Goal: Information Seeking & Learning: Learn about a topic

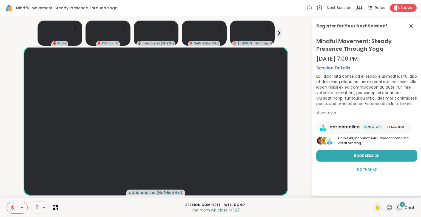
click at [403, 207] on div "2 Chat" at bounding box center [405, 207] width 18 height 9
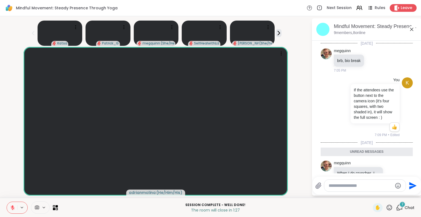
scroll to position [81, 0]
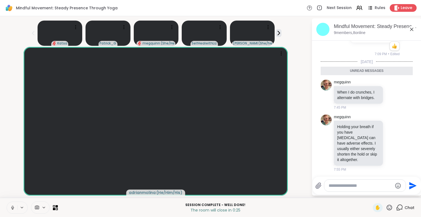
click at [355, 187] on textarea "Type your message" at bounding box center [360, 185] width 64 height 5
type textarea "**********"
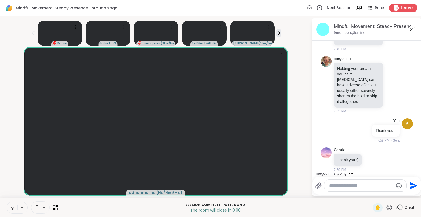
scroll to position [155, 0]
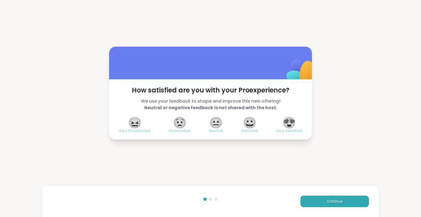
click at [292, 122] on span "😍" at bounding box center [289, 123] width 14 height 10
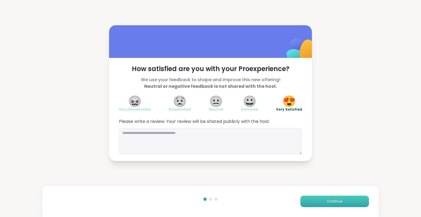
click at [309, 204] on button "Continue" at bounding box center [334, 201] width 68 height 12
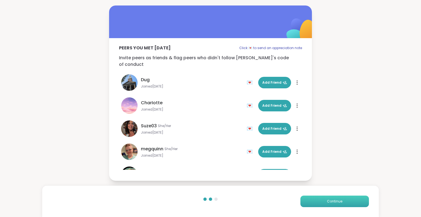
click at [309, 204] on button "Continue" at bounding box center [334, 201] width 68 height 12
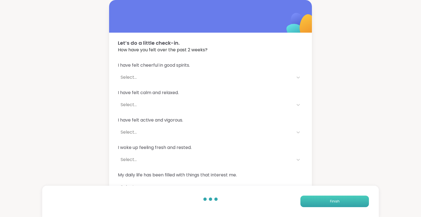
click at [309, 204] on button "Finish" at bounding box center [334, 201] width 68 height 12
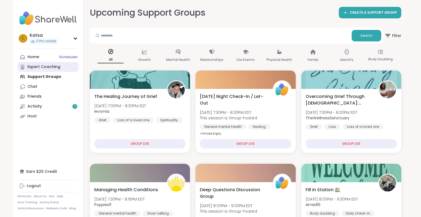
click at [62, 65] on link "Expert Coaching" at bounding box center [48, 67] width 61 height 10
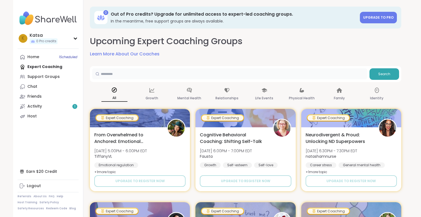
click at [312, 76] on input "text" at bounding box center [229, 73] width 275 height 11
type input "*"
type input "****"
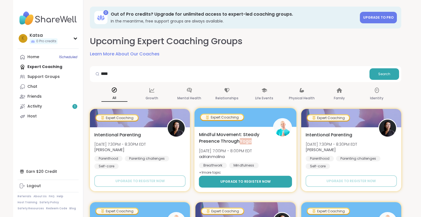
click at [258, 184] on button "Upgrade to register now" at bounding box center [245, 182] width 93 height 12
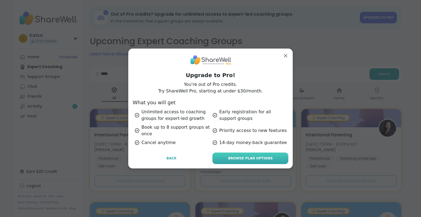
click at [219, 155] on link "Browse Plan Options" at bounding box center [250, 158] width 76 height 12
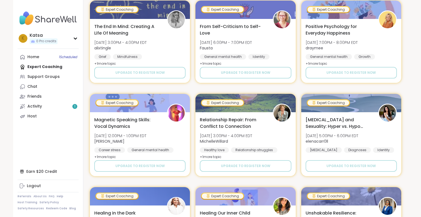
scroll to position [287, 0]
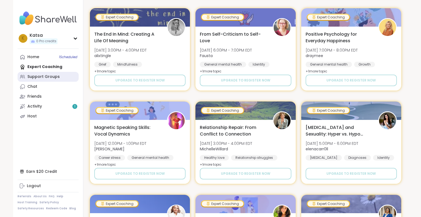
click at [66, 73] on link "Support Groups" at bounding box center [48, 77] width 61 height 10
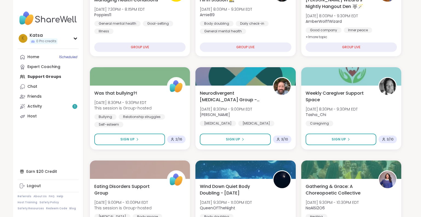
scroll to position [379, 0]
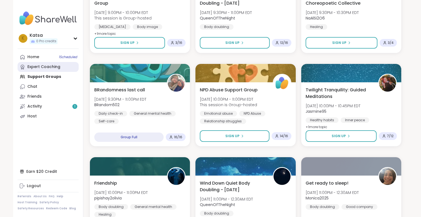
click at [48, 66] on div "Expert Coaching" at bounding box center [43, 66] width 33 height 5
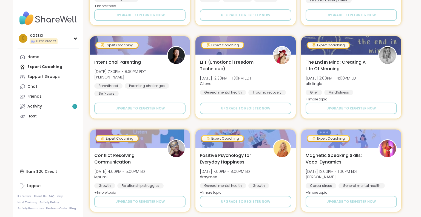
scroll to position [948, 0]
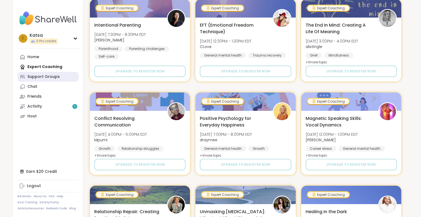
click at [34, 79] on div "Support Groups" at bounding box center [43, 76] width 32 height 5
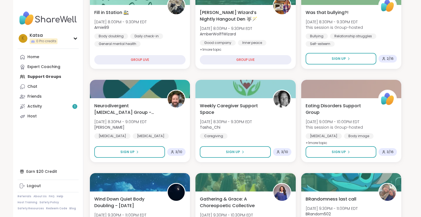
scroll to position [190, 0]
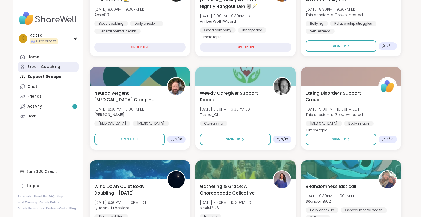
click at [40, 63] on link "Expert Coaching" at bounding box center [48, 67] width 61 height 10
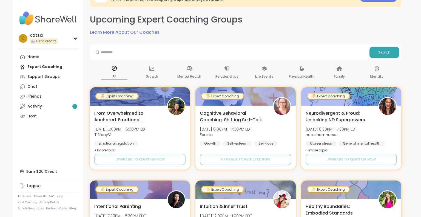
scroll to position [14, 0]
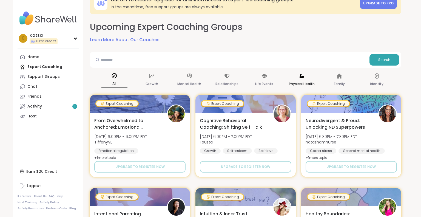
click at [309, 85] on p "Physical Health" at bounding box center [302, 84] width 26 height 7
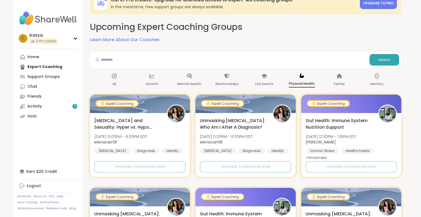
scroll to position [204, 0]
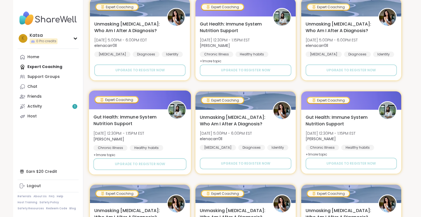
click at [102, 148] on div "Chronic Illness" at bounding box center [110, 147] width 34 height 5
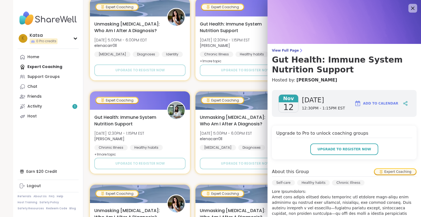
click at [333, 181] on div "Chronic Illness" at bounding box center [348, 182] width 33 height 5
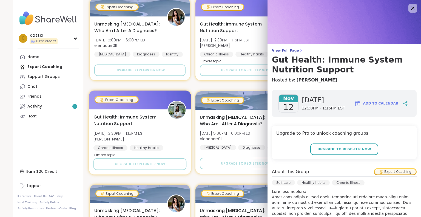
click at [134, 171] on div "Gut Health: Immune System Nutrition Support [DATE] 12:30PM - 1:15PM EST [PERSON…" at bounding box center [140, 141] width 102 height 65
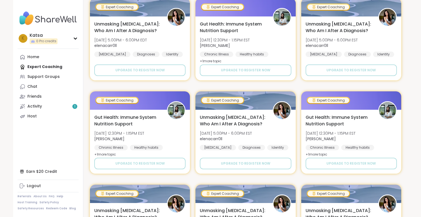
click at [421, 125] on div "Katsa 0 Pro credits K [PERSON_NAME] 0 Pro credits Profile Membership Settings H…" at bounding box center [210, 34] width 421 height 476
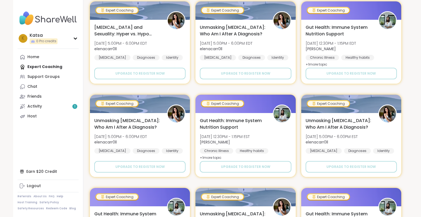
scroll to position [0, 0]
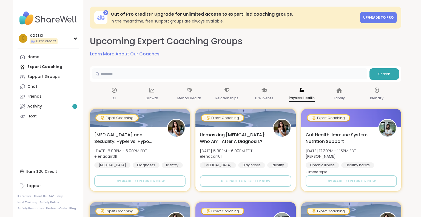
click at [202, 71] on input "text" at bounding box center [229, 73] width 275 height 11
type input "******"
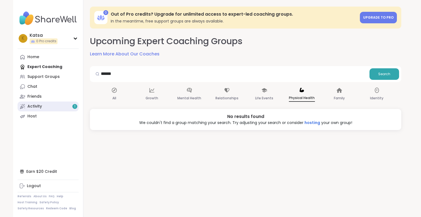
click at [77, 108] on link "Activity 1" at bounding box center [48, 106] width 61 height 10
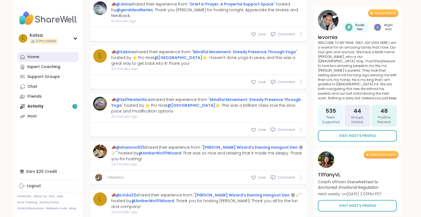
scroll to position [370, 0]
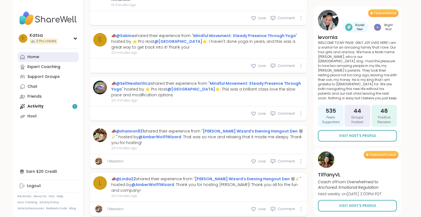
type textarea "*"
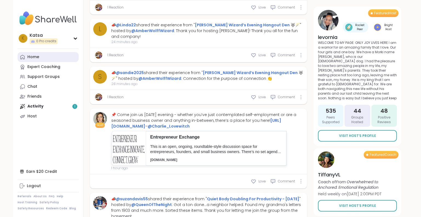
scroll to position [560, 0]
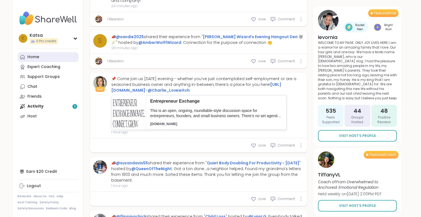
click at [37, 54] on link "Home" at bounding box center [48, 57] width 61 height 10
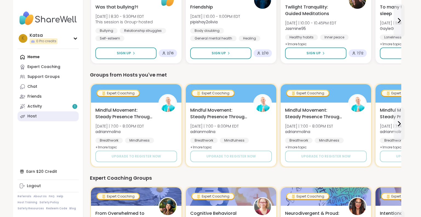
scroll to position [69, 0]
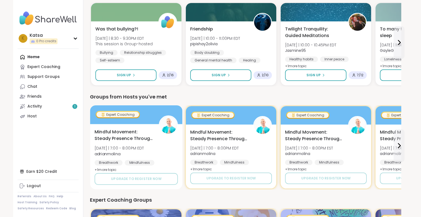
click at [110, 169] on span "+ 1 more topic" at bounding box center [106, 169] width 22 height 4
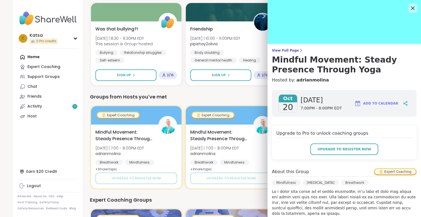
click at [412, 7] on icon at bounding box center [412, 8] width 7 height 7
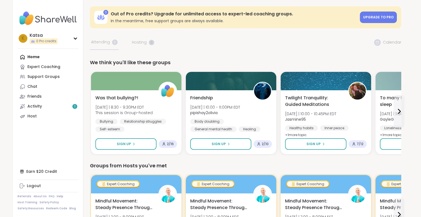
scroll to position [0, 0]
click at [33, 57] on div "Home Expert Coaching Support Groups Chat Friends Activity 1 Host" at bounding box center [48, 86] width 61 height 69
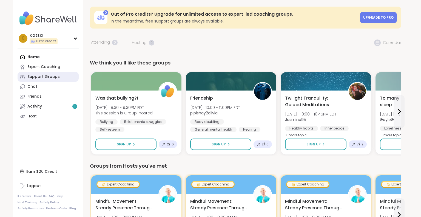
click at [41, 81] on link "Support Groups" at bounding box center [48, 77] width 61 height 10
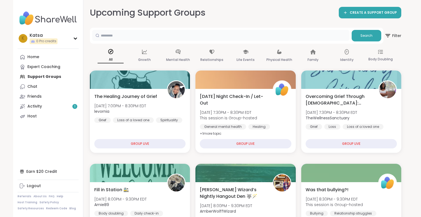
click at [166, 35] on input "text" at bounding box center [220, 35] width 257 height 11
type input "****"
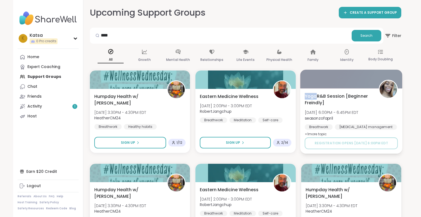
click at [313, 101] on span "Yoga R&B Session [Beginner Freindly]" at bounding box center [338, 99] width 68 height 13
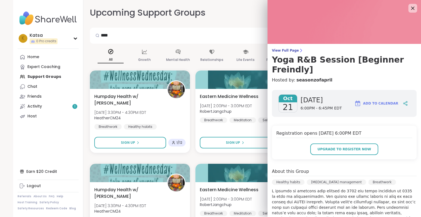
click at [327, 193] on p at bounding box center [344, 210] width 145 height 44
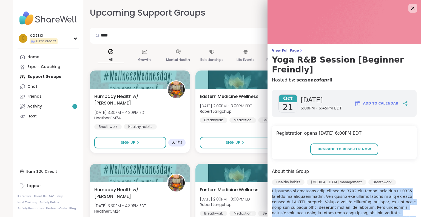
click at [327, 193] on p at bounding box center [344, 210] width 145 height 44
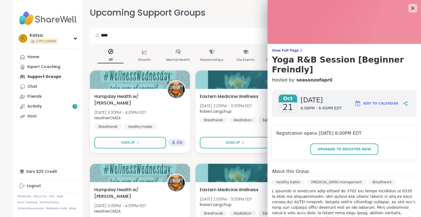
click at [327, 193] on p at bounding box center [344, 210] width 145 height 44
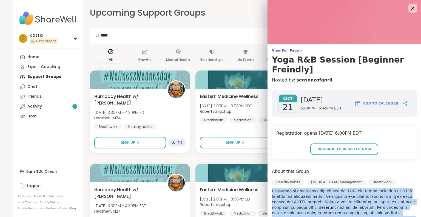
click at [327, 193] on p at bounding box center [344, 210] width 145 height 44
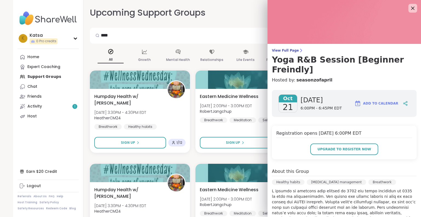
click at [327, 193] on p at bounding box center [344, 210] width 145 height 44
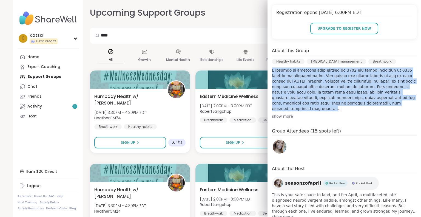
scroll to position [126, 0]
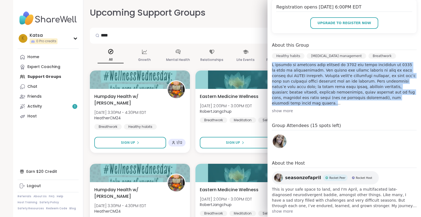
click at [284, 208] on span "show more" at bounding box center [344, 210] width 145 height 5
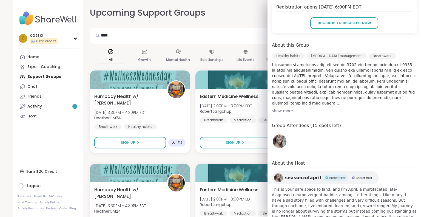
click at [284, 201] on span "This is your safe space to land, and I'm April, a multifaceted late-diagnosed n…" at bounding box center [344, 216] width 145 height 60
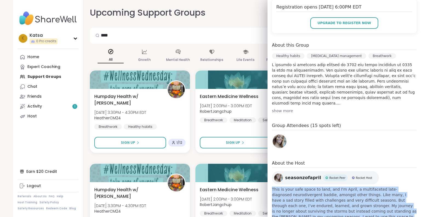
click at [284, 201] on span "This is your safe space to land, and I'm April, a multifaceted late-diagnosed n…" at bounding box center [344, 216] width 145 height 60
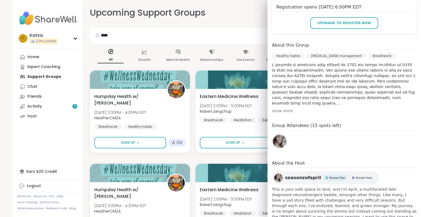
click at [284, 201] on span "This is your safe space to land, and I'm April, a multifaceted late-diagnosed n…" at bounding box center [344, 216] width 145 height 60
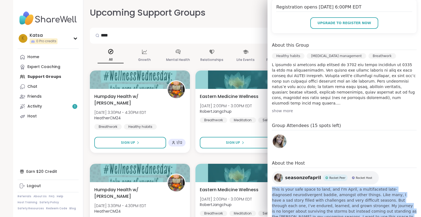
click at [284, 201] on span "This is your safe space to land, and I'm April, a multifaceted late-diagnosed n…" at bounding box center [344, 216] width 145 height 60
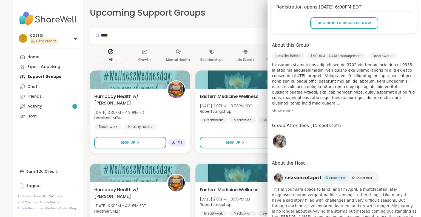
click at [284, 201] on span "This is your safe space to land, and I'm April, a multifaceted late-diagnosed n…" at bounding box center [344, 216] width 145 height 60
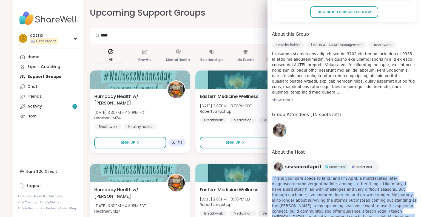
scroll to position [159, 0]
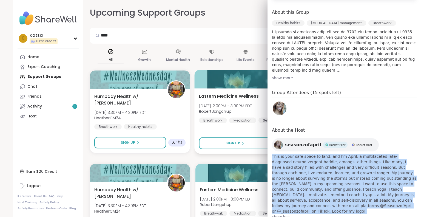
click at [218, 93] on span "Eastern Medicine Wellness" at bounding box center [229, 96] width 60 height 7
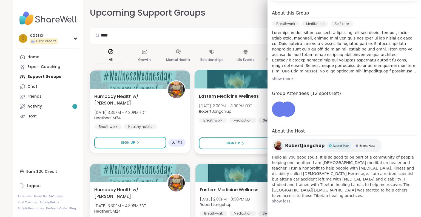
scroll to position [142, 0]
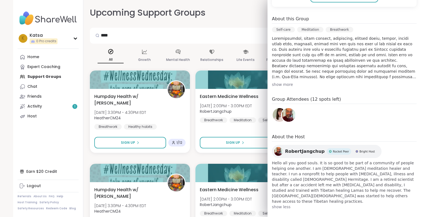
click at [318, 182] on span "Hello all you good souls. It is so good to be part of a community of people hel…" at bounding box center [344, 182] width 145 height 44
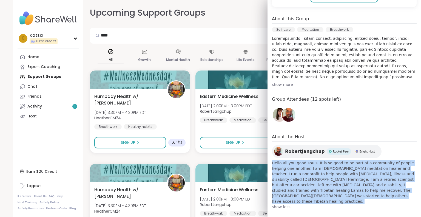
click at [318, 182] on span "Hello all you good souls. It is so good to be part of a community of people hel…" at bounding box center [344, 182] width 145 height 44
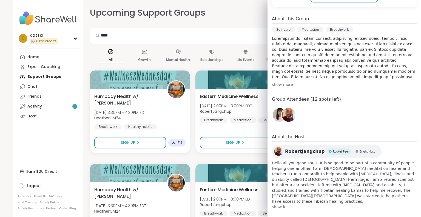
click at [367, 172] on span "Hello all you good souls. It is so good to be part of a community of people hel…" at bounding box center [344, 182] width 145 height 44
drag, startPoint x: 367, startPoint y: 172, endPoint x: 405, endPoint y: 175, distance: 38.2
click at [405, 175] on span "Hello all you good souls. It is so good to be part of a community of people hel…" at bounding box center [344, 182] width 145 height 44
click at [349, 193] on span "Hello all you good souls. It is so good to be part of a community of people hel…" at bounding box center [344, 182] width 145 height 44
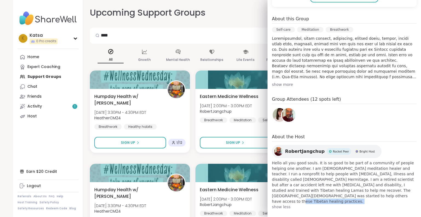
click at [349, 193] on span "Hello all you good souls. It is so good to be part of a community of people hel…" at bounding box center [344, 182] width 145 height 44
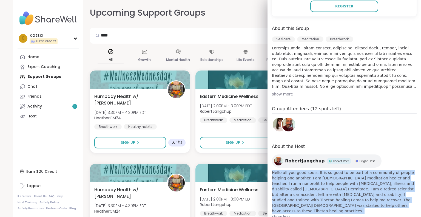
scroll to position [132, 0]
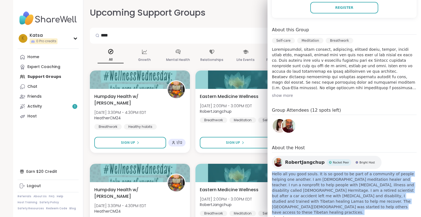
click at [278, 96] on div "show more" at bounding box center [344, 95] width 145 height 5
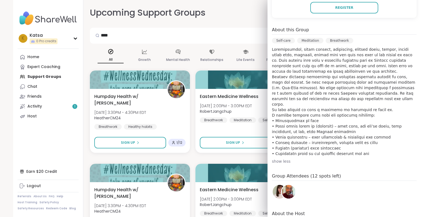
click at [278, 96] on p at bounding box center [344, 102] width 145 height 110
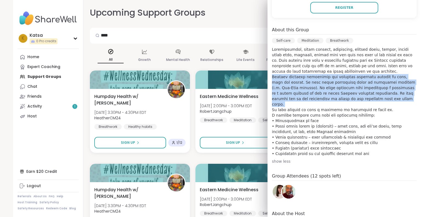
click at [278, 96] on p at bounding box center [344, 102] width 145 height 110
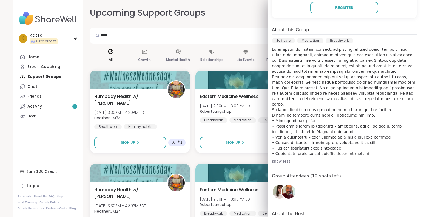
click at [300, 135] on p at bounding box center [344, 102] width 145 height 110
click at [222, 65] on div "Relationships" at bounding box center [212, 56] width 26 height 20
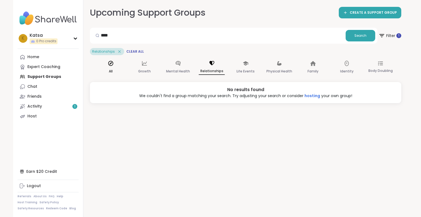
click at [109, 62] on icon at bounding box center [111, 63] width 6 height 6
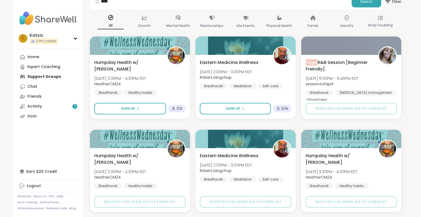
scroll to position [33, 0]
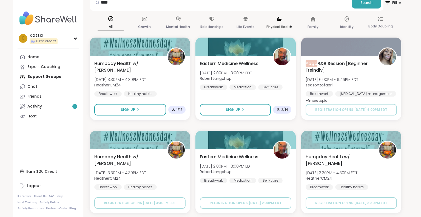
click at [282, 24] on p "Physical Health" at bounding box center [279, 27] width 26 height 7
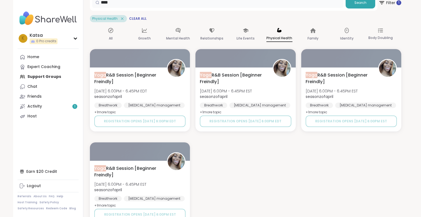
click at [300, 4] on input "****" at bounding box center [217, 2] width 251 height 11
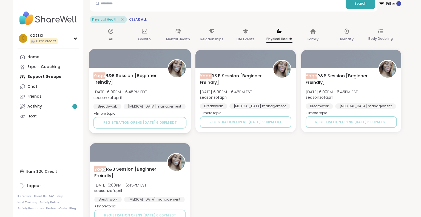
click at [130, 82] on span "Yoga R&B Session [Beginner Freindly]" at bounding box center [127, 78] width 68 height 13
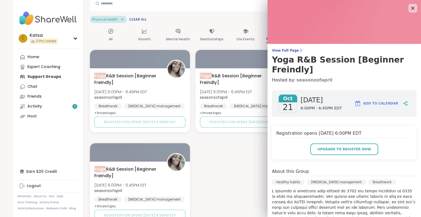
click at [296, 77] on link "seasonzofapril" at bounding box center [314, 80] width 36 height 7
click at [103, 38] on div "All" at bounding box center [111, 35] width 26 height 20
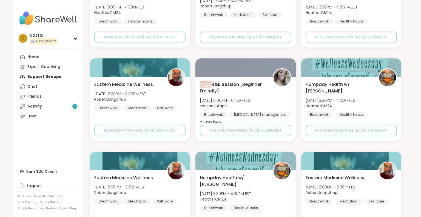
scroll to position [222, 0]
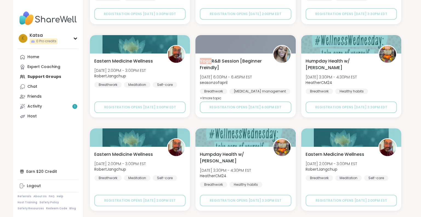
click at [58, 77] on div "Home Expert Coaching Support Groups Chat Friends Activity 1 Host" at bounding box center [48, 86] width 61 height 69
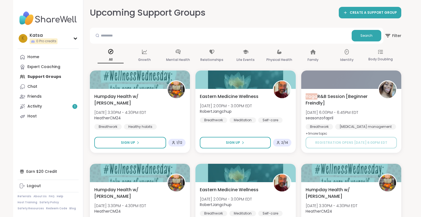
scroll to position [0, 0]
click at [148, 53] on div "Growth" at bounding box center [144, 56] width 26 height 20
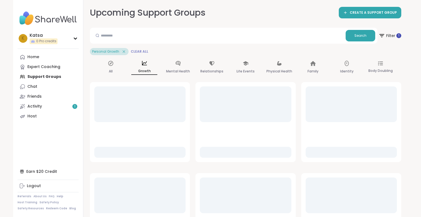
click at [137, 51] on span "Clear All" at bounding box center [140, 51] width 18 height 4
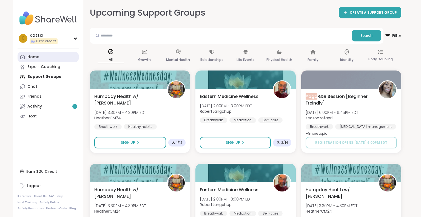
click at [37, 53] on link "Home" at bounding box center [48, 57] width 61 height 10
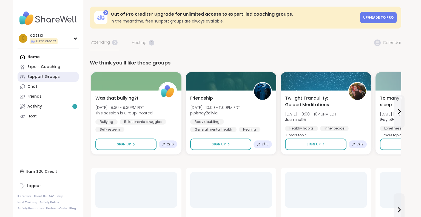
click at [36, 79] on div "Support Groups" at bounding box center [43, 76] width 32 height 5
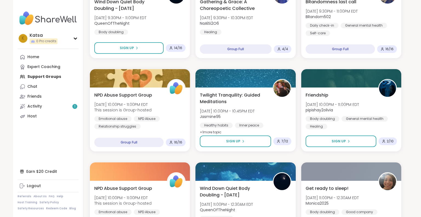
scroll to position [379, 0]
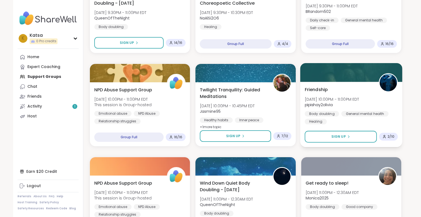
click at [344, 101] on span "[DATE] 10:00PM - 11:00PM EDT" at bounding box center [331, 98] width 55 height 5
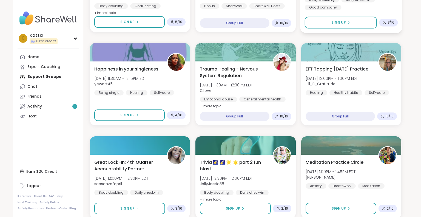
scroll to position [983, 0]
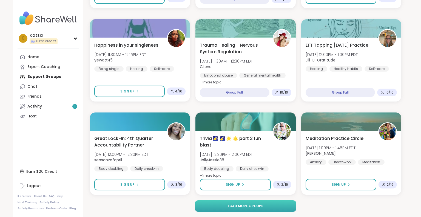
click at [283, 207] on button "Load more groups" at bounding box center [246, 206] width 102 height 12
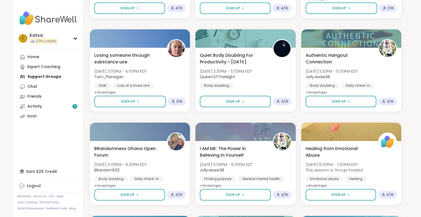
scroll to position [1362, 0]
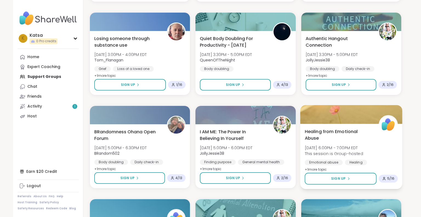
click at [316, 149] on span "[DATE] 6:00PM - 7:00PM EDT" at bounding box center [333, 147] width 58 height 5
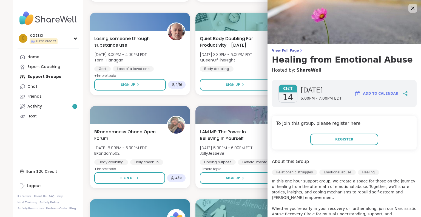
click at [281, 190] on p "In this one hour support group, we create a space for those on the journey of h…" at bounding box center [344, 200] width 145 height 44
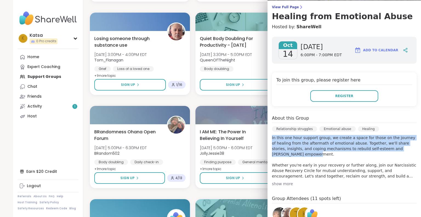
scroll to position [44, 0]
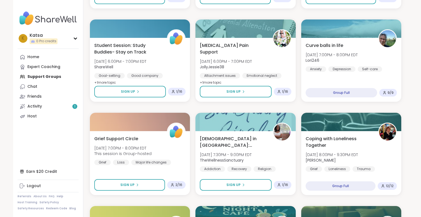
scroll to position [1541, 0]
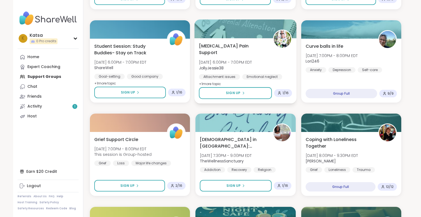
click at [255, 52] on span "[MEDICAL_DATA] Pain Support" at bounding box center [233, 48] width 68 height 13
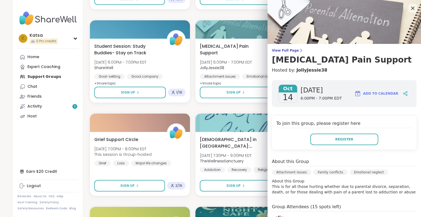
click at [320, 190] on p "About this Group This is for all those hurting whether due to parental divorce,…" at bounding box center [344, 186] width 145 height 16
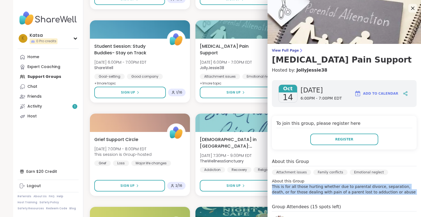
click at [320, 190] on p "About this Group This is for all those hurting whether due to parental divorce,…" at bounding box center [344, 186] width 145 height 16
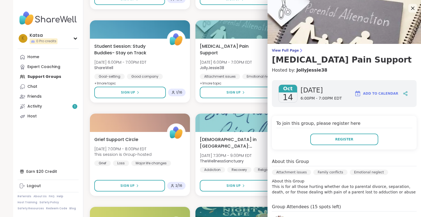
click at [320, 190] on p "About this Group This is for all those hurting whether due to parental divorce,…" at bounding box center [344, 186] width 145 height 16
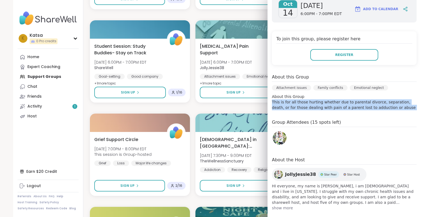
scroll to position [91, 0]
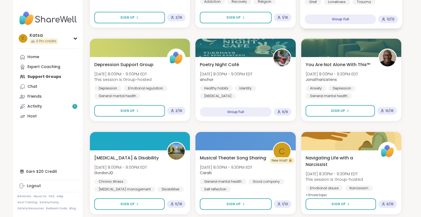
scroll to position [1708, 0]
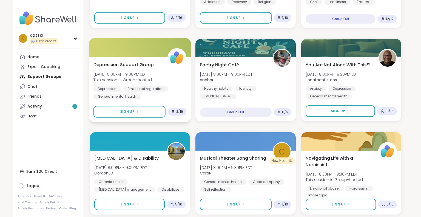
click at [130, 70] on div "[MEDICAL_DATA] Support Group [DATE] 8:00PM - 9:00PM EDT This session is Group-h…" at bounding box center [139, 80] width 93 height 38
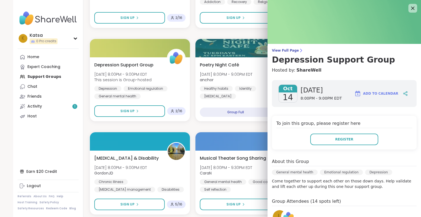
click at [306, 182] on p "Come together to support each other on those down days. Help validate and lift …" at bounding box center [344, 183] width 145 height 11
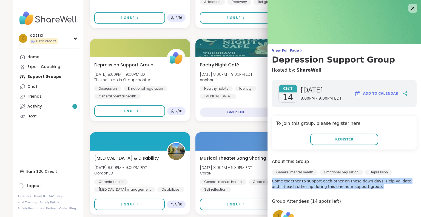
scroll to position [69, 0]
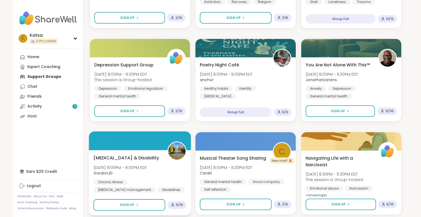
click at [140, 177] on div "[MEDICAL_DATA] & Disability [DATE] 8:00PM - 9:00PM EDT GordonJD Chronic Illness…" at bounding box center [139, 173] width 93 height 38
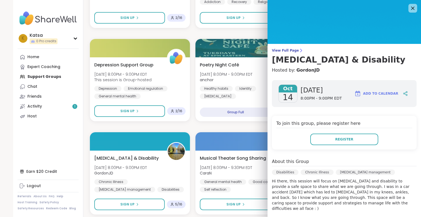
click at [343, 194] on p "Hi there, this session will focus on [MEDICAL_DATA] and disability to provide a…" at bounding box center [344, 194] width 145 height 33
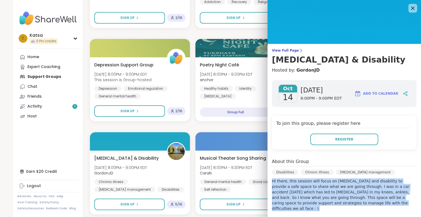
click at [343, 194] on p "Hi there, this session will focus on [MEDICAL_DATA] and disability to provide a…" at bounding box center [344, 194] width 145 height 33
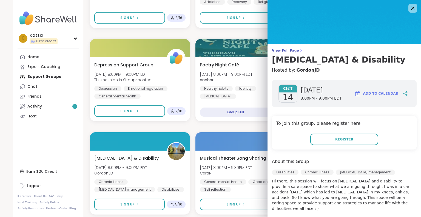
click at [343, 194] on p "Hi there, this session will focus on [MEDICAL_DATA] and disability to provide a…" at bounding box center [344, 194] width 145 height 33
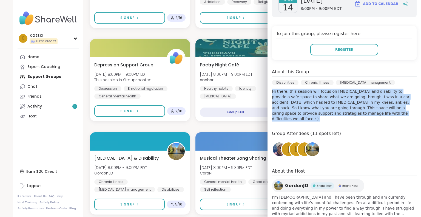
scroll to position [102, 0]
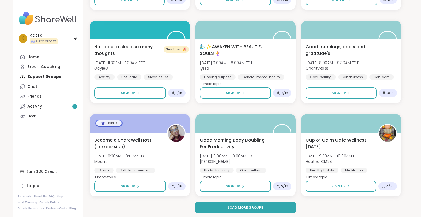
scroll to position [2100, 0]
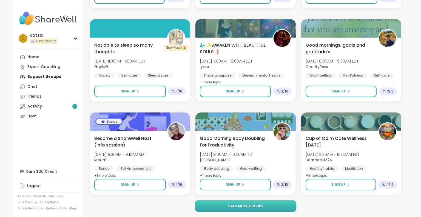
click at [214, 208] on button "Load more groups" at bounding box center [246, 206] width 102 height 12
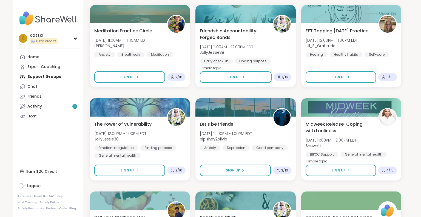
scroll to position [2436, 0]
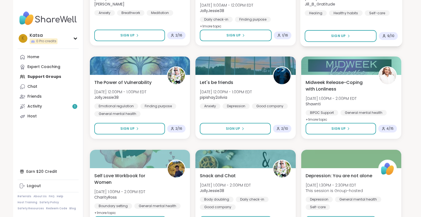
click at [338, 15] on div "EFT Tapping [DATE] Practice [DATE] 12:00PM - 1:00PM EDT Jill_B_Gratitude Healin…" at bounding box center [350, 0] width 93 height 30
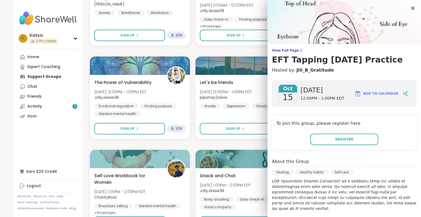
click at [328, 190] on p at bounding box center [344, 200] width 145 height 44
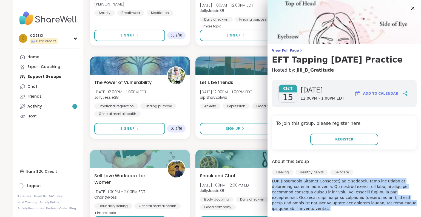
click at [328, 190] on p at bounding box center [344, 200] width 145 height 44
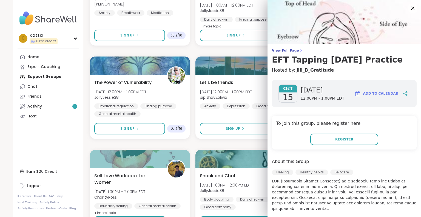
click at [328, 190] on p at bounding box center [344, 200] width 145 height 44
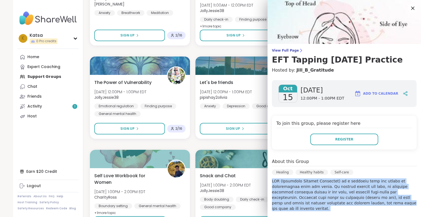
scroll to position [110, 0]
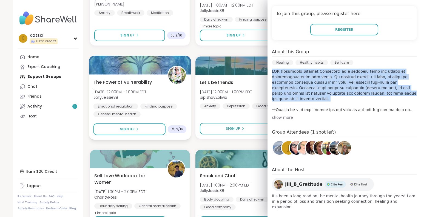
click at [172, 107] on div "Finding purpose" at bounding box center [158, 105] width 37 height 5
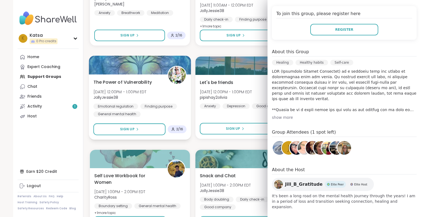
scroll to position [93, 0]
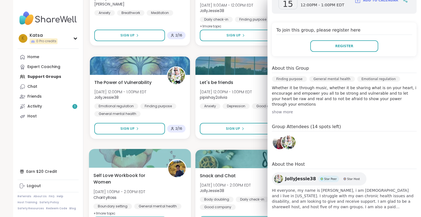
click at [102, 182] on span "Self Love Workbook for Women" at bounding box center [127, 178] width 68 height 13
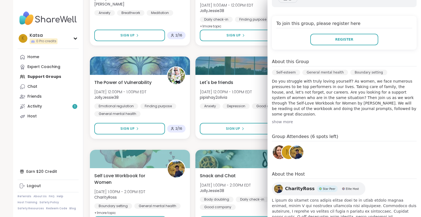
click at [317, 197] on span at bounding box center [344, 208] width 145 height 22
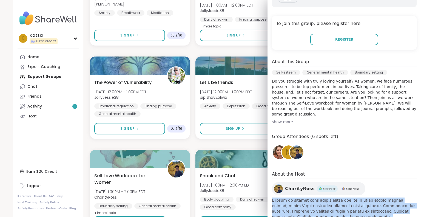
click at [333, 78] on p "Do you struggle with truly loving yourself? As women, we face numerous pressure…" at bounding box center [344, 97] width 145 height 38
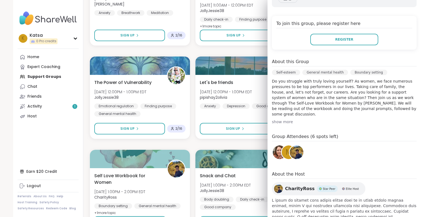
click at [333, 78] on p "Do you struggle with truly loving yourself? As women, we face numerous pressure…" at bounding box center [344, 97] width 145 height 38
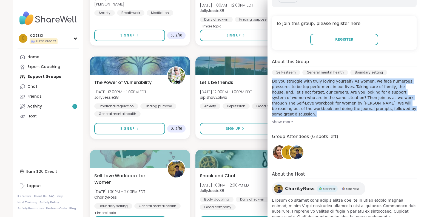
click at [287, 119] on div "show more" at bounding box center [344, 121] width 145 height 5
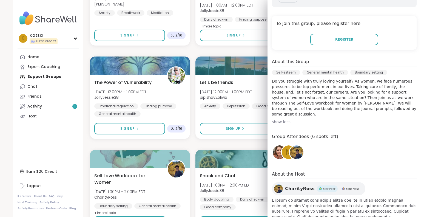
click at [290, 93] on p "Do you struggle with truly loving yourself? As women, we face numerous pressure…" at bounding box center [344, 97] width 145 height 38
click at [167, 164] on div at bounding box center [140, 158] width 102 height 19
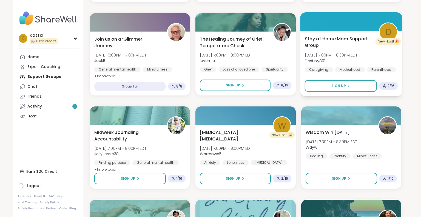
scroll to position [3136, 0]
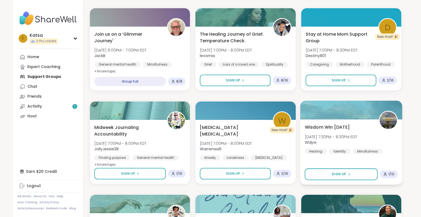
click at [354, 140] on span "Wdyw" at bounding box center [330, 141] width 53 height 5
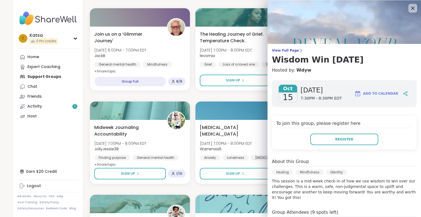
click at [332, 197] on div "[DATE] [DATE] 7:30PM - 8:30PM EDT Add to Calendar To join this group, please re…" at bounding box center [343, 190] width 153 height 229
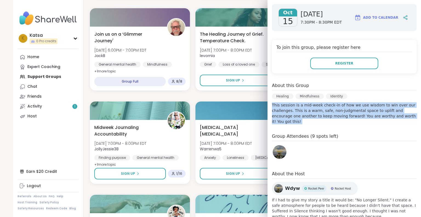
scroll to position [91, 0]
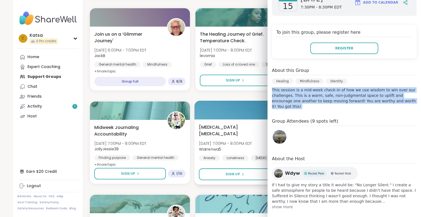
click at [234, 131] on div "[MEDICAL_DATA] [MEDICAL_DATA] [DATE] 7:00PM - 8:00PM EDT Warrenwa5 Anxiety Lone…" at bounding box center [245, 142] width 93 height 37
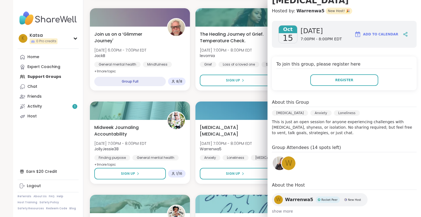
click at [294, 121] on p "This is just an open session for anyone experiencing challenges with [MEDICAL_D…" at bounding box center [344, 127] width 145 height 16
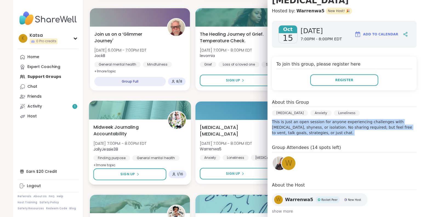
click at [170, 119] on img at bounding box center [176, 120] width 17 height 17
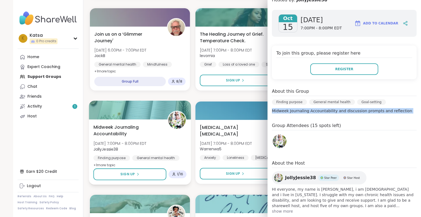
click at [186, 102] on div at bounding box center [140, 110] width 102 height 19
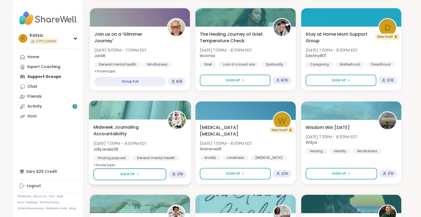
scroll to position [3218, 0]
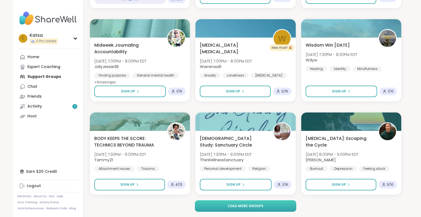
click at [227, 208] on button "Load more groups" at bounding box center [246, 206] width 102 height 12
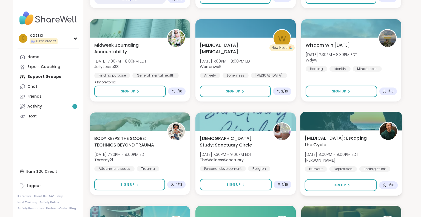
click at [333, 148] on div "[MEDICAL_DATA]: Escaping the Cycle [DATE] 8:00PM - 9:00PM EDT [PERSON_NAME] [ME…" at bounding box center [350, 153] width 93 height 37
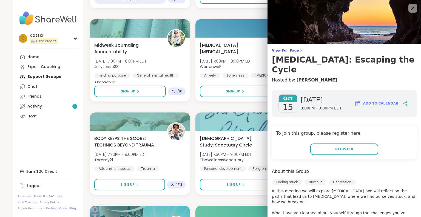
click at [320, 188] on p "In this meeting we will explore [MEDICAL_DATA]. We will reflect on the paths th…" at bounding box center [344, 215] width 145 height 55
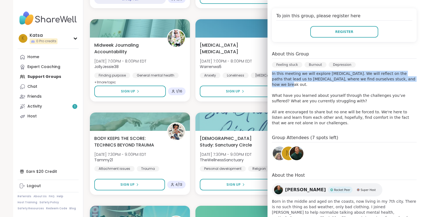
scroll to position [118, 0]
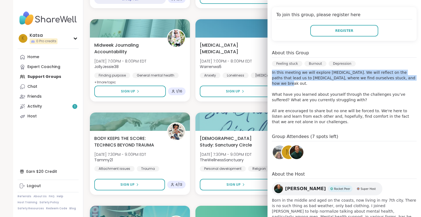
click at [324, 197] on span "Born in the middle and aged on the coasts, now living in my 7th city. There is …" at bounding box center [344, 208] width 145 height 22
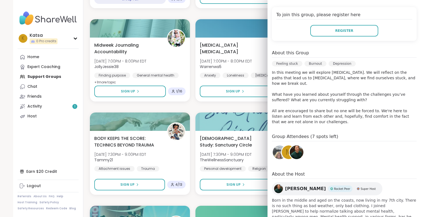
click at [324, 197] on span "Born in the middle and aged on the coasts, now living in my 7th city. There is …" at bounding box center [344, 208] width 145 height 22
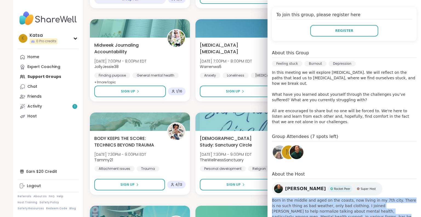
click at [324, 197] on span "Born in the middle and aged on the coasts, now living in my 7th city. There is …" at bounding box center [344, 208] width 145 height 22
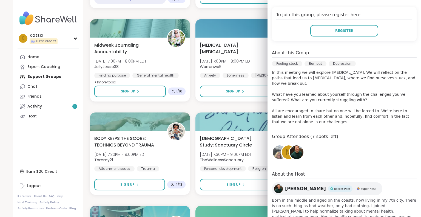
click at [324, 197] on span "Born in the middle and aged on the coasts, now living in my 7th city. There is …" at bounding box center [344, 208] width 145 height 22
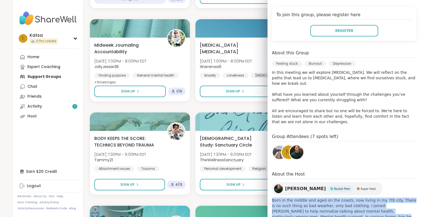
click at [324, 197] on span "Born in the middle and aged on the coasts, now living in my 7th city. There is …" at bounding box center [344, 208] width 145 height 22
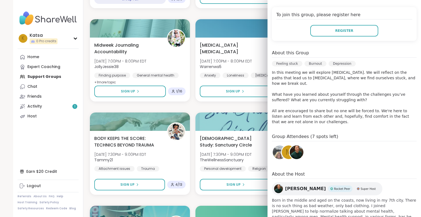
click at [324, 197] on span "Born in the middle and aged on the coasts, now living in my 7th city. There is …" at bounding box center [344, 208] width 145 height 22
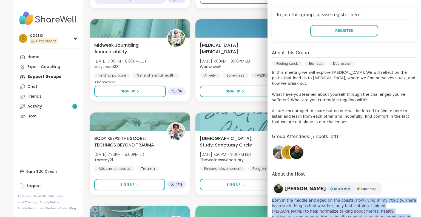
click at [317, 108] on p "In this meeting we will explore [MEDICAL_DATA]. We will reflect on the paths th…" at bounding box center [344, 97] width 145 height 55
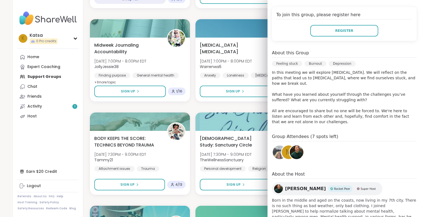
click at [317, 108] on p "In this meeting we will explore [MEDICAL_DATA]. We will reflect on the paths th…" at bounding box center [344, 97] width 145 height 55
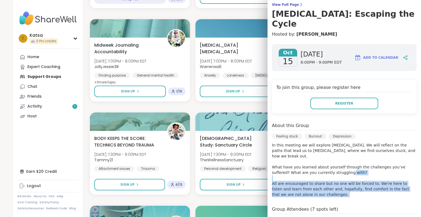
scroll to position [31, 0]
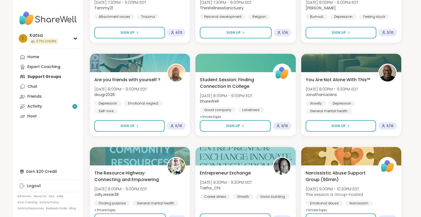
scroll to position [3408, 0]
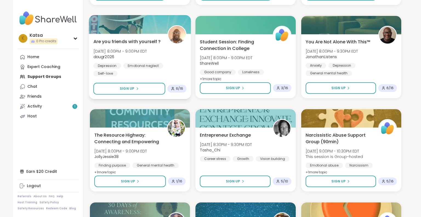
click at [143, 41] on span "Are you friends with yourself ?" at bounding box center [126, 41] width 67 height 7
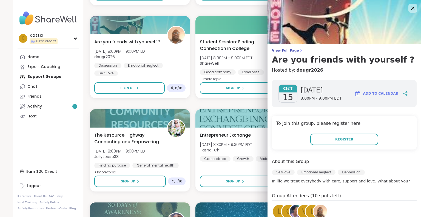
click at [402, 188] on div "[DATE] [DATE] 8:00PM - 9:00PM EDT Add to Calendar To join this group, please re…" at bounding box center [343, 174] width 153 height 196
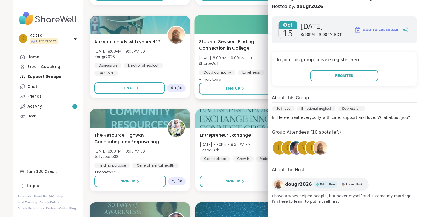
click at [216, 46] on span "Student Session: Finding Connection in College" at bounding box center [233, 44] width 68 height 13
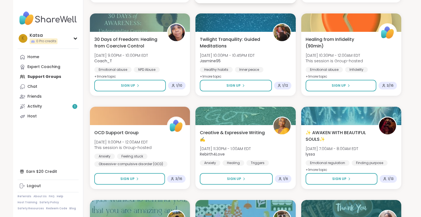
scroll to position [3597, 0]
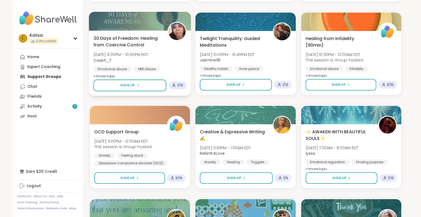
click at [148, 53] on span "[DATE] 9:00PM - 10:00PM EDT" at bounding box center [120, 54] width 55 height 5
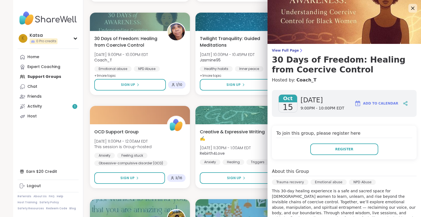
click at [315, 209] on p "This 30-day healing experience is a safe and sacred space for [DEMOGRAPHIC_DATA…" at bounding box center [344, 215] width 145 height 55
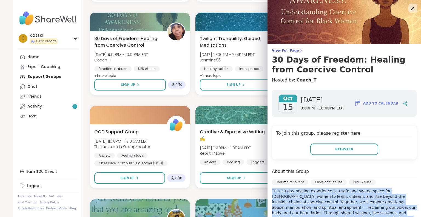
click at [315, 209] on p "This 30-day healing experience is a safe and sacred space for [DEMOGRAPHIC_DATA…" at bounding box center [344, 215] width 145 height 55
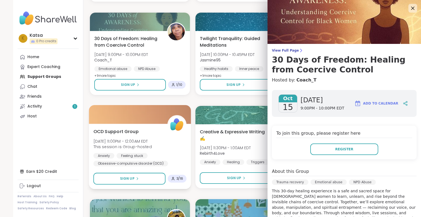
click at [178, 145] on div "OCD Support Group [DATE] 11:00PM - 12:00AM EDT This session is Group-hosted Anx…" at bounding box center [139, 147] width 93 height 38
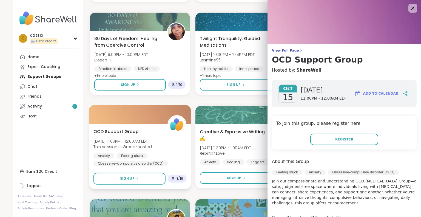
click at [178, 145] on div "OCD Support Group [DATE] 11:00PM - 12:00AM EDT This session is Group-hosted Anx…" at bounding box center [139, 147] width 93 height 38
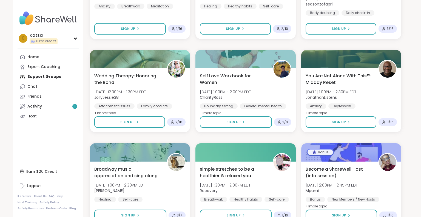
scroll to position [4309, 0]
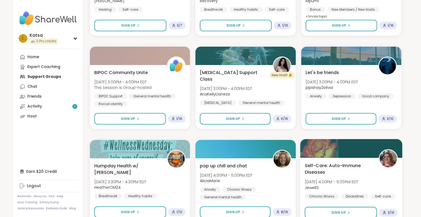
click at [325, 171] on span "Self-Care: Auto-Immune Diseases" at bounding box center [338, 168] width 68 height 13
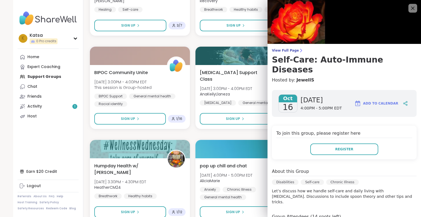
click at [318, 188] on p "Let’s discuss how we handle self-care and daily living with [MEDICAL_DATA]. Dis…" at bounding box center [344, 196] width 145 height 16
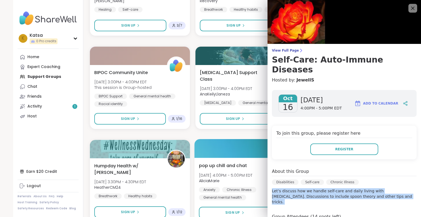
click at [234, 173] on span "[DATE] 4:00PM - 5:00PM EDT" at bounding box center [226, 174] width 54 height 5
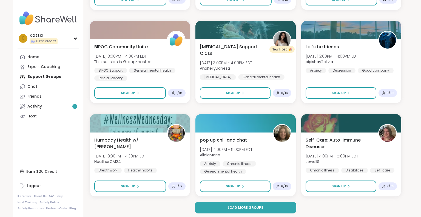
scroll to position [4336, 0]
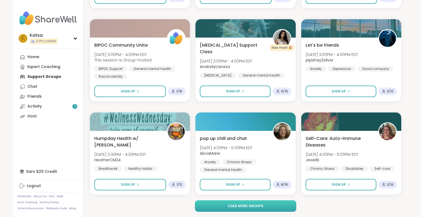
click at [223, 200] on button "Load more groups" at bounding box center [246, 206] width 102 height 12
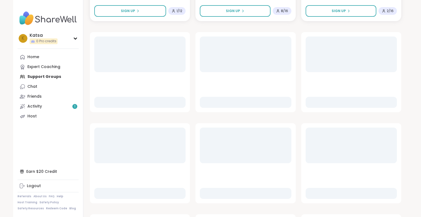
scroll to position [4526, 0]
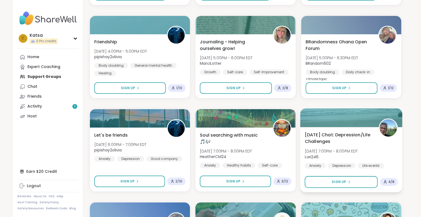
click at [321, 139] on span "[DATE] Chat: Depression/Life Challenges" at bounding box center [338, 137] width 68 height 13
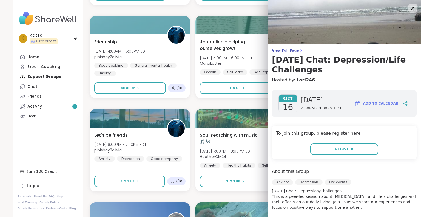
click at [299, 201] on p "[DATE] Chat: Depression/Challenges This is a peer-led session about [MEDICAL_DA…" at bounding box center [344, 199] width 145 height 22
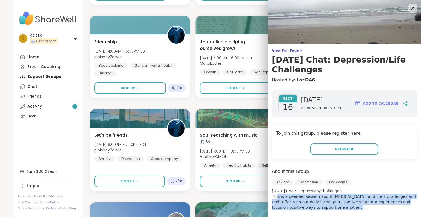
click at [299, 201] on p "[DATE] Chat: Depression/Challenges This is a peer-led session about [MEDICAL_DA…" at bounding box center [344, 199] width 145 height 22
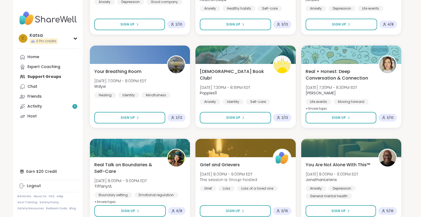
scroll to position [4715, 0]
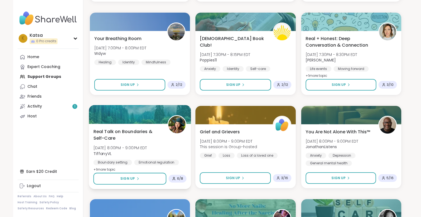
click at [178, 157] on div "Real Talk on Boundaries & Self-Care [DATE] 8:00PM - 9:00PM EDT TiffanyVL Bounda…" at bounding box center [139, 150] width 93 height 45
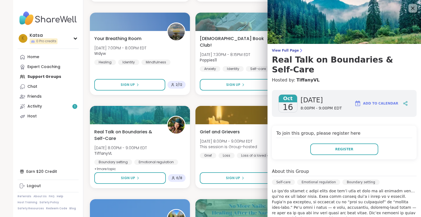
click at [316, 205] on p at bounding box center [344, 210] width 145 height 44
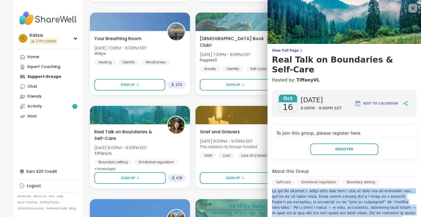
click at [316, 205] on p at bounding box center [344, 210] width 145 height 44
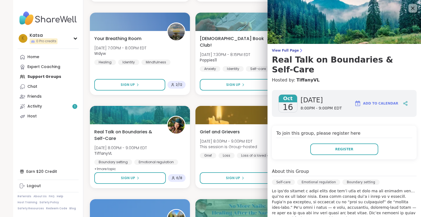
click at [316, 205] on p at bounding box center [344, 210] width 145 height 44
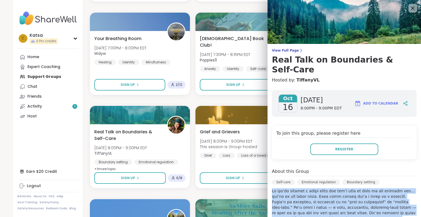
click at [316, 205] on p at bounding box center [344, 210] width 145 height 44
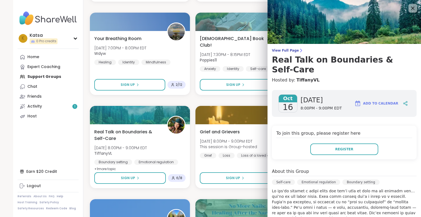
click at [316, 205] on p at bounding box center [344, 210] width 145 height 44
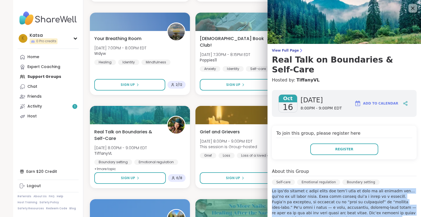
scroll to position [126, 0]
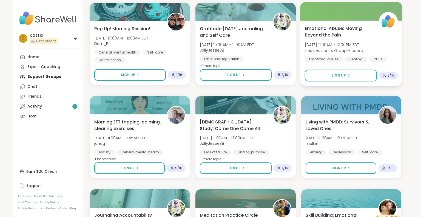
scroll to position [5454, 0]
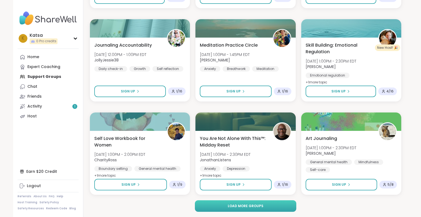
click at [236, 207] on span "Load more groups" at bounding box center [246, 205] width 36 height 5
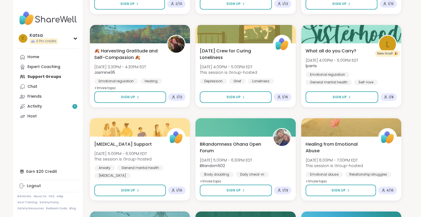
scroll to position [5833, 0]
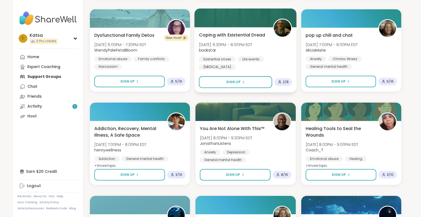
click at [230, 41] on div "Coping with Existential Dread [DATE] 6:30PM - 8:00PM EDT bookstar Existential c…" at bounding box center [245, 51] width 93 height 38
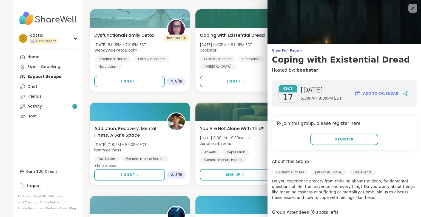
click at [316, 192] on p "Do you experience anxiety from thinking about the deep, fundamental questions o…" at bounding box center [344, 189] width 145 height 22
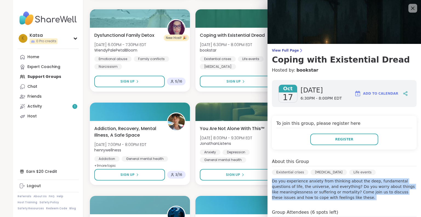
scroll to position [96, 0]
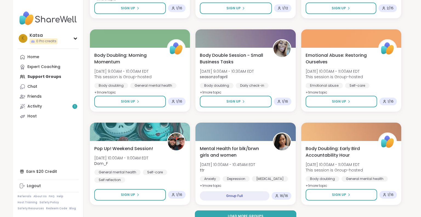
scroll to position [6572, 0]
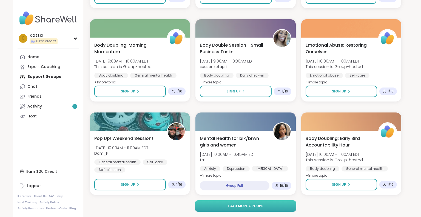
click at [248, 206] on span "Load more groups" at bounding box center [246, 205] width 36 height 5
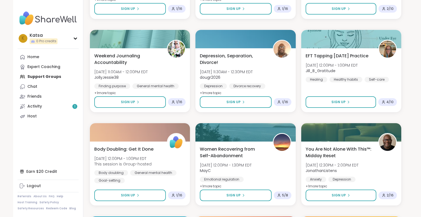
scroll to position [6951, 0]
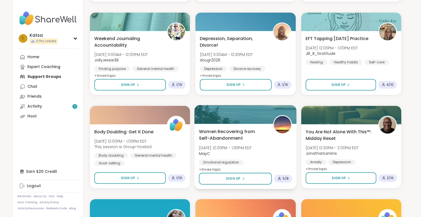
click at [241, 132] on span "Women Recovering from Self-Abandonment" at bounding box center [233, 134] width 68 height 13
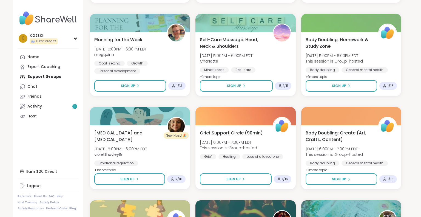
scroll to position [7330, 0]
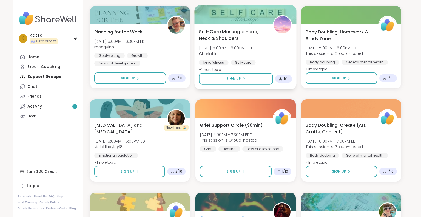
click at [249, 32] on span "Self-Care Massage: Head, Neck & Shoulders" at bounding box center [233, 34] width 68 height 13
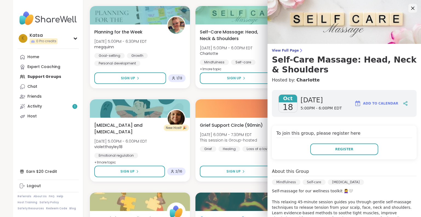
click at [291, 128] on div "To join this group, please register here Register" at bounding box center [344, 142] width 145 height 34
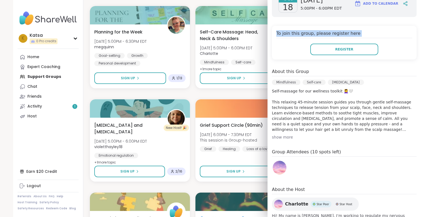
scroll to position [125, 0]
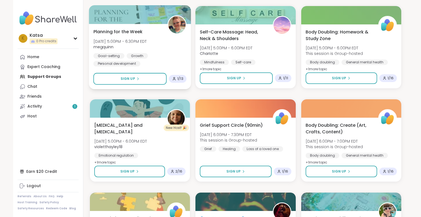
click at [147, 43] on span "[DATE] 5:00PM - 6:30PM EDT" at bounding box center [119, 40] width 53 height 5
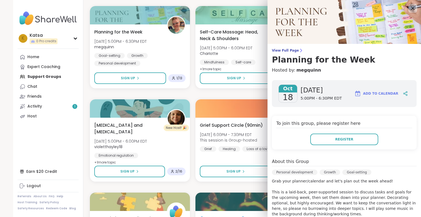
click at [325, 183] on p "Grab your planner/calendar and let's plan out the week ahead! This is a laid-ba…" at bounding box center [344, 200] width 145 height 44
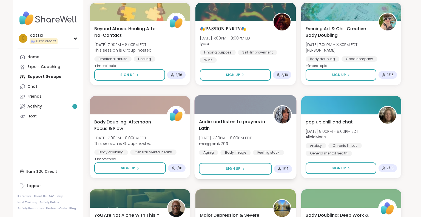
scroll to position [7689, 0]
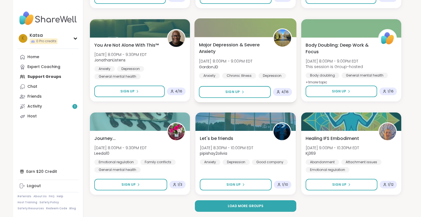
click at [227, 54] on span "Major Depression & Severe Anxiety" at bounding box center [233, 47] width 68 height 13
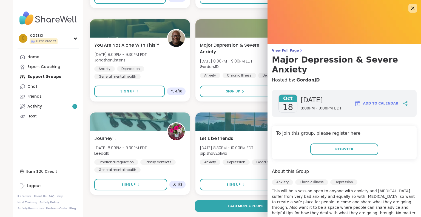
click at [339, 188] on p "This will be a session open to anyone with anxiety and [MEDICAL_DATA]. I suffer…" at bounding box center [344, 204] width 145 height 33
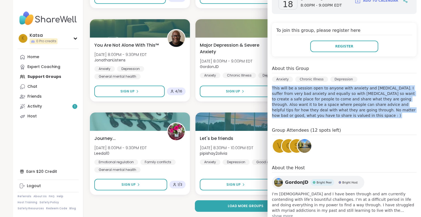
scroll to position [107, 0]
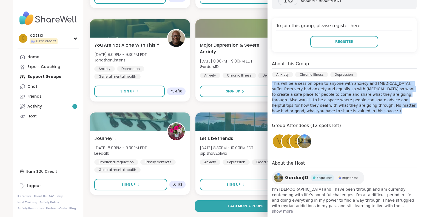
click at [375, 98] on p "This will be a session open to anyone with anxiety and [MEDICAL_DATA]. I suffer…" at bounding box center [344, 97] width 145 height 33
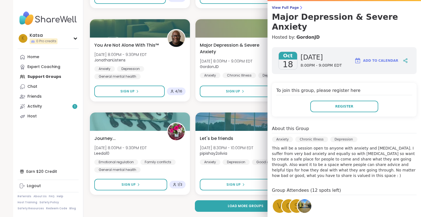
scroll to position [42, 0]
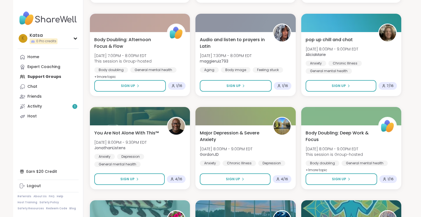
scroll to position [7253, 0]
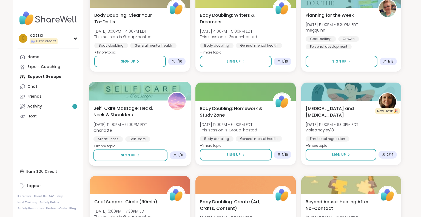
click at [142, 107] on span "Self-Care Massage: Head, Neck & Shoulders" at bounding box center [127, 111] width 68 height 13
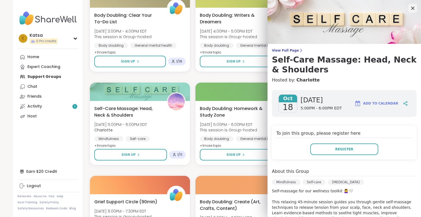
click at [311, 75] on div "View Full Page Self-Care Massage: Head, Neck & Shoulders Hosted by: CharIotte" at bounding box center [343, 65] width 153 height 35
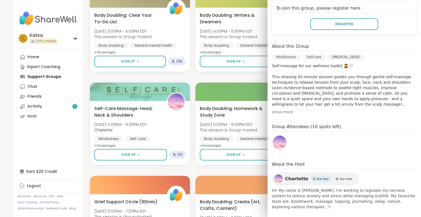
click at [281, 112] on div "show more" at bounding box center [344, 111] width 145 height 5
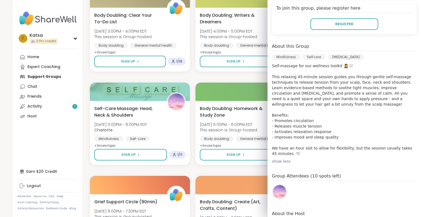
click at [58, 152] on nav "K [PERSON_NAME] 0 Pro credits Profile Membership Settings Help Home Expert Coac…" at bounding box center [48, 108] width 70 height 217
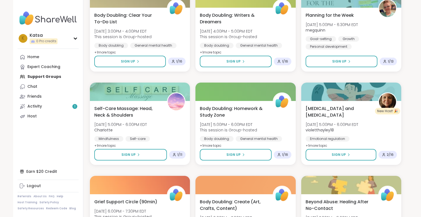
click at [58, 152] on nav "K [PERSON_NAME] 0 Pro credits Profile Membership Settings Help Home Expert Coac…" at bounding box center [48, 108] width 70 height 217
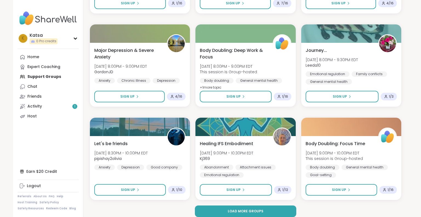
scroll to position [7689, 0]
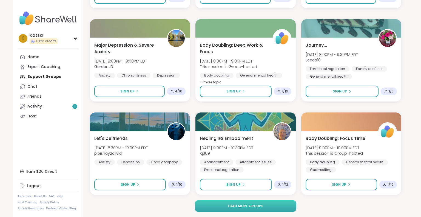
click at [249, 211] on button "Load more groups" at bounding box center [246, 206] width 102 height 12
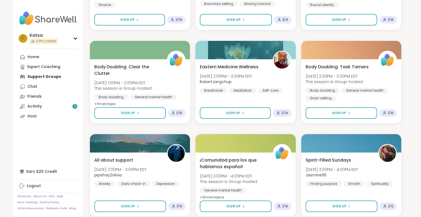
scroll to position [8528, 0]
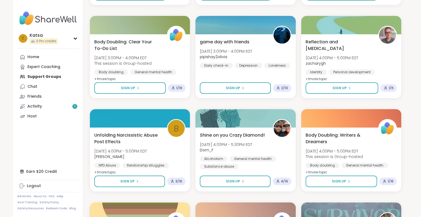
scroll to position [8807, 0]
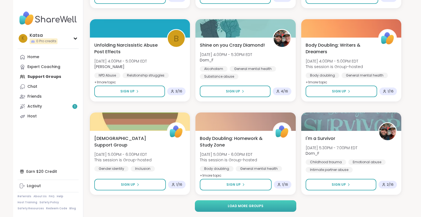
click at [264, 202] on button "Load more groups" at bounding box center [246, 206] width 102 height 12
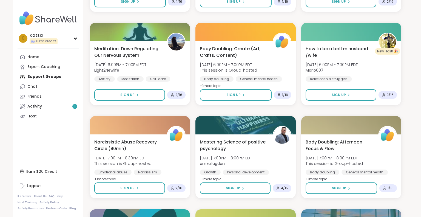
scroll to position [8997, 0]
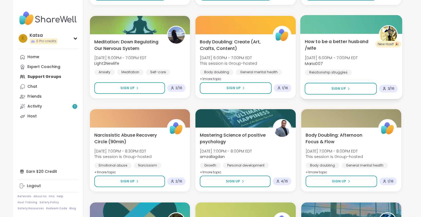
click at [358, 57] on span "[DATE] 6:00PM - 7:00PM EDT" at bounding box center [330, 57] width 53 height 5
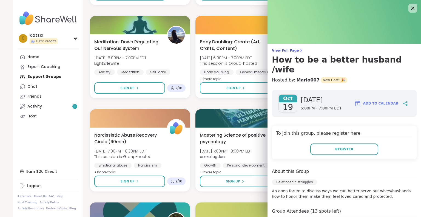
click at [320, 188] on p "An open forum to discuss ways we can better serve our wives/husbands how to hon…" at bounding box center [344, 193] width 145 height 11
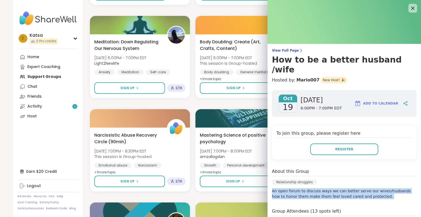
scroll to position [80, 0]
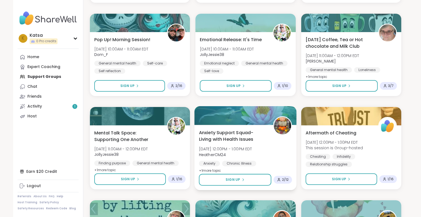
scroll to position [9925, 0]
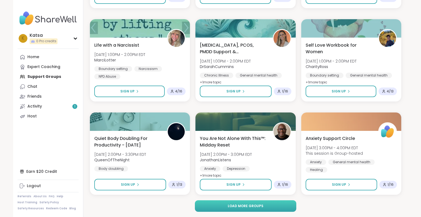
click at [288, 203] on button "Load more groups" at bounding box center [246, 206] width 102 height 12
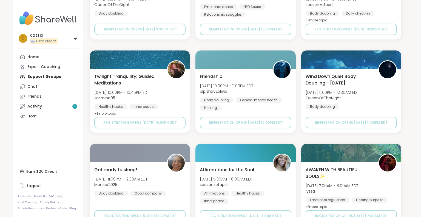
scroll to position [11043, 0]
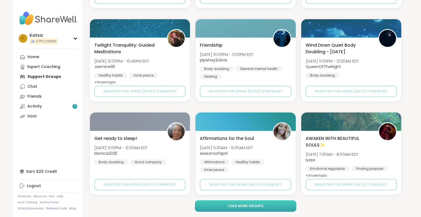
click at [262, 206] on button "Load more groups" at bounding box center [246, 206] width 102 height 12
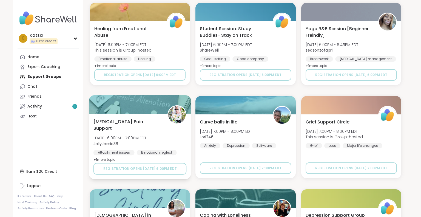
scroll to position [12160, 0]
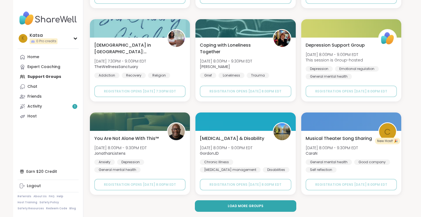
click at [238, 207] on span "Load more groups" at bounding box center [246, 205] width 36 height 5
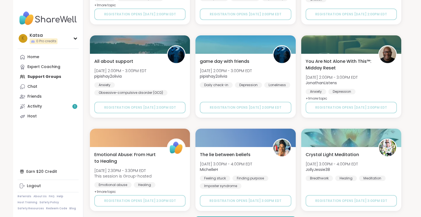
scroll to position [13278, 0]
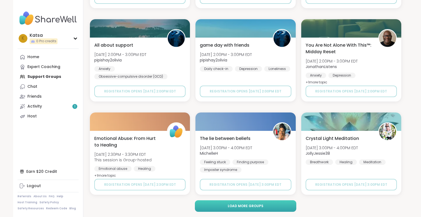
click at [224, 207] on button "Load more groups" at bounding box center [246, 206] width 102 height 12
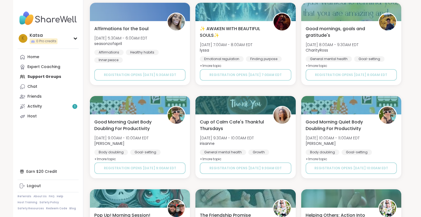
scroll to position [14396, 0]
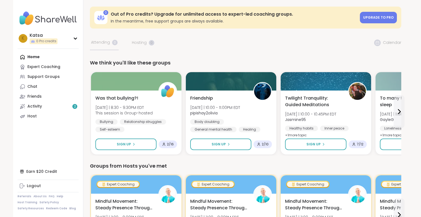
click at [382, 19] on span "Upgrade to Pro" at bounding box center [378, 17] width 30 height 5
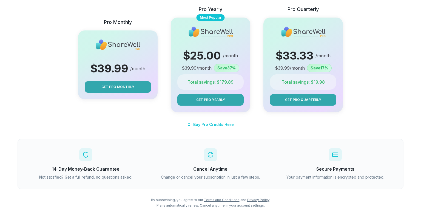
scroll to position [87, 0]
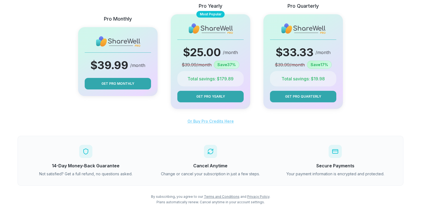
click at [189, 123] on span "Or Buy Pro Credits Here" at bounding box center [210, 121] width 46 height 5
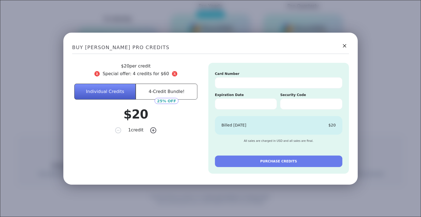
click at [171, 85] on button "4-Credit Bundle!" at bounding box center [166, 91] width 61 height 16
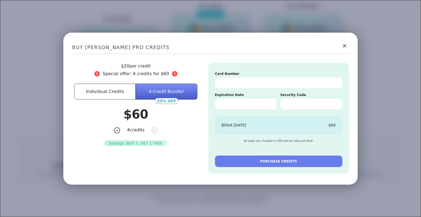
click at [12, 74] on div "BUY SHAREWELL PRO CREDITS $ 20 per credit Special offer: 4 credits for $ 60 Ind…" at bounding box center [210, 108] width 421 height 217
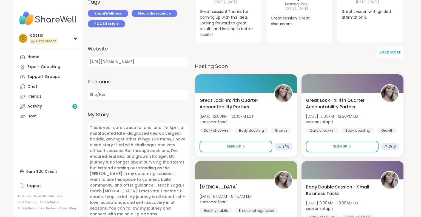
scroll to position [379, 0]
